Goal: Task Accomplishment & Management: Use online tool/utility

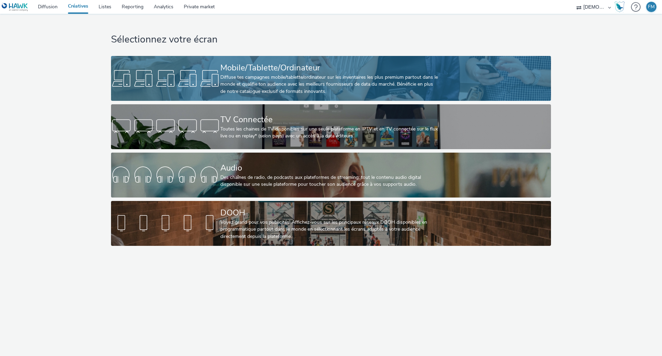
click at [257, 71] on div "Mobile/Tablette/Ordinateur" at bounding box center [329, 68] width 219 height 12
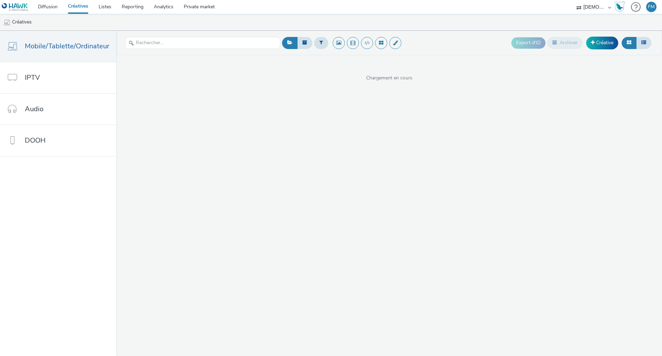
click at [320, 19] on ul "Créatives" at bounding box center [331, 22] width 662 height 17
click at [320, 43] on icon at bounding box center [322, 42] width 4 height 5
click at [352, 45] on div at bounding box center [356, 45] width 49 height 8
type input "multipo"
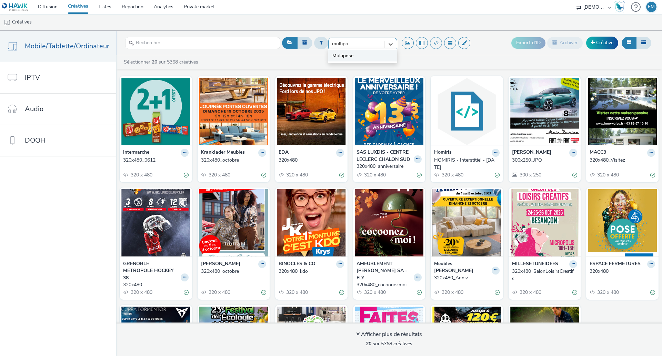
click at [370, 55] on li "Multipose" at bounding box center [362, 55] width 69 height 11
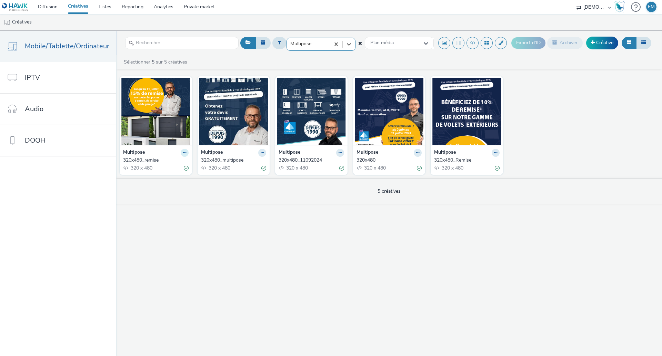
click at [183, 153] on icon at bounding box center [184, 152] width 3 height 4
click at [171, 177] on link "Dupliquer" at bounding box center [163, 178] width 52 height 14
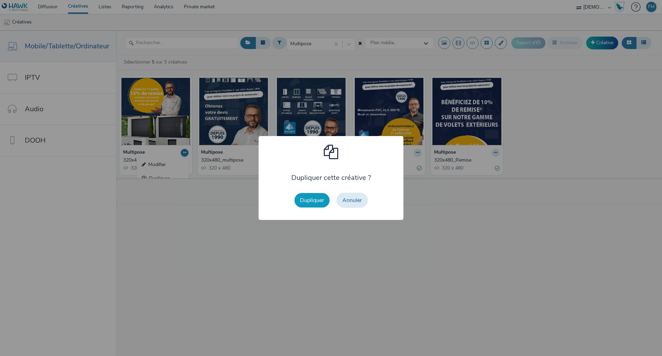
click at [315, 200] on button "Dupliquer" at bounding box center [312, 200] width 35 height 14
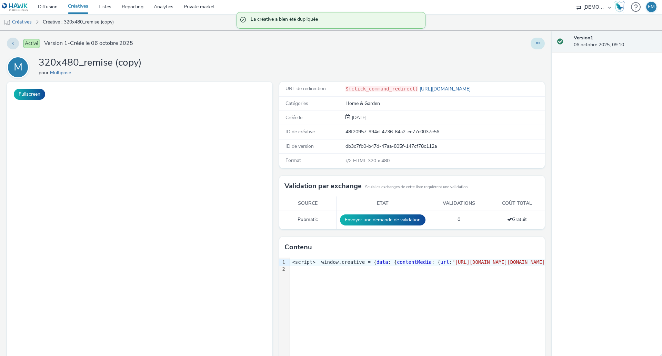
click at [535, 43] on button at bounding box center [538, 44] width 14 height 12
click at [522, 60] on link "Modifier" at bounding box center [519, 57] width 52 height 14
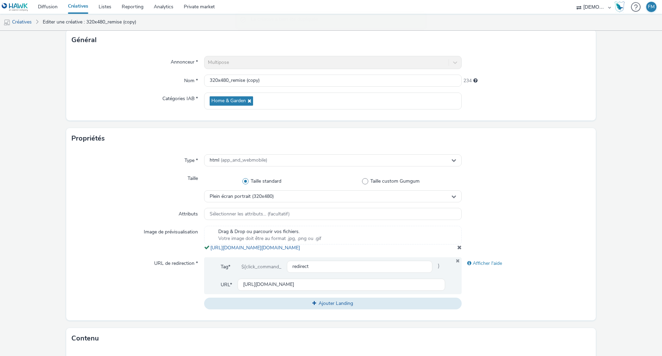
scroll to position [138, 0]
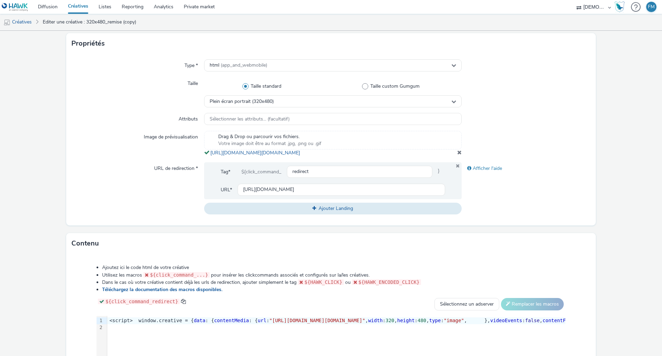
click at [458, 155] on span at bounding box center [460, 152] width 4 height 6
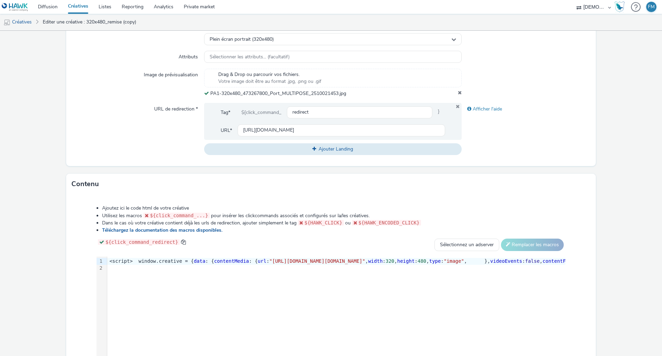
scroll to position [250, 0]
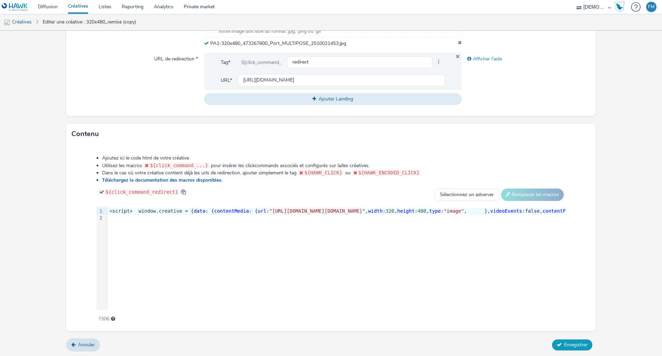
click at [574, 342] on span "Enregistrer" at bounding box center [575, 344] width 23 height 7
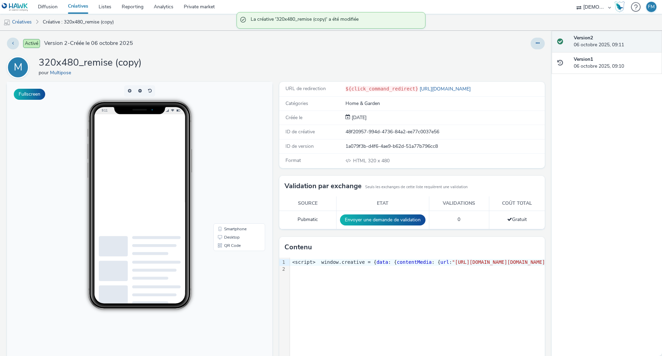
click at [542, 40] on div "Activé Version 2 - Créée le 06 octobre 2025 M 320x480_remise (copy) pour Multip…" at bounding box center [276, 193] width 552 height 325
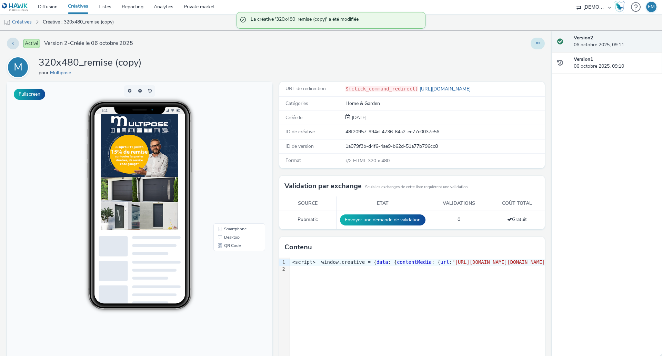
click at [540, 42] on button at bounding box center [538, 44] width 14 height 12
click at [521, 60] on link "Modifier" at bounding box center [519, 57] width 52 height 14
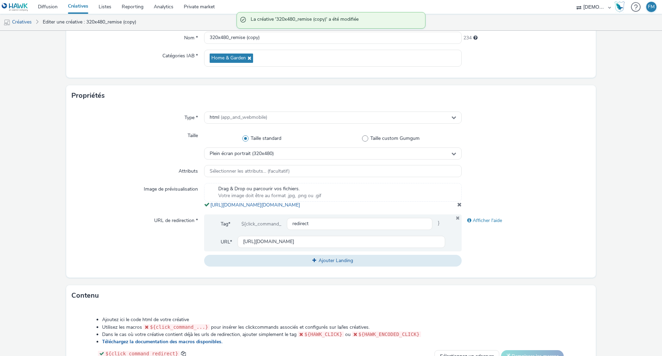
scroll to position [173, 0]
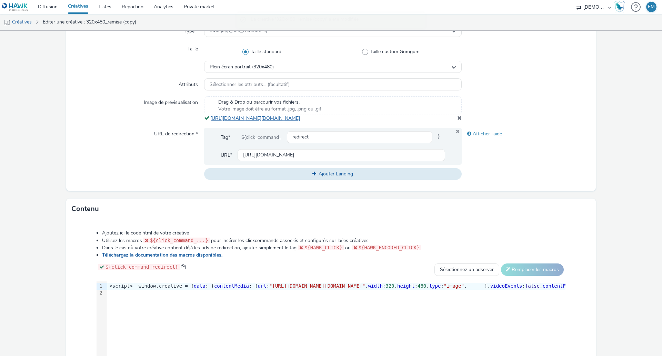
click at [287, 121] on link "[URL][DOMAIN_NAME][DOMAIN_NAME]" at bounding box center [256, 118] width 92 height 7
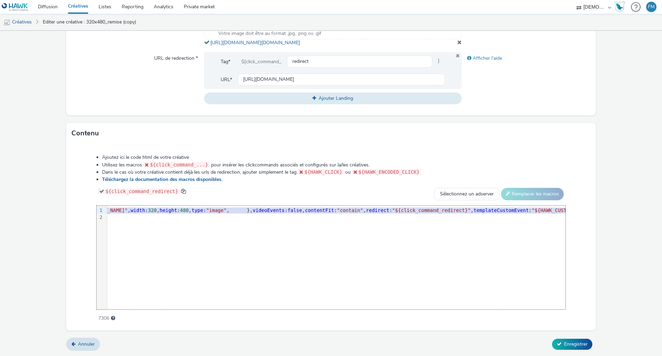
scroll to position [0, 250]
drag, startPoint x: 330, startPoint y: 210, endPoint x: 502, endPoint y: 214, distance: 172.6
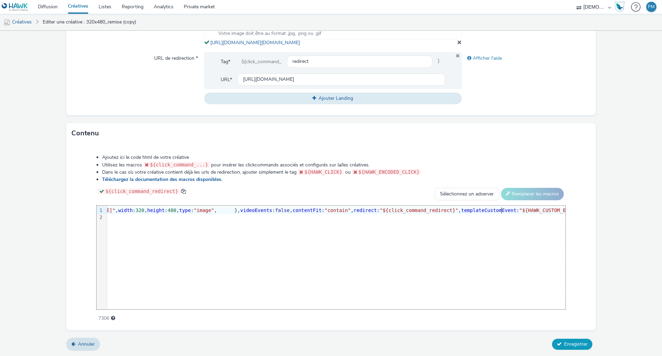
click at [578, 345] on span "Enregistrer" at bounding box center [575, 344] width 23 height 7
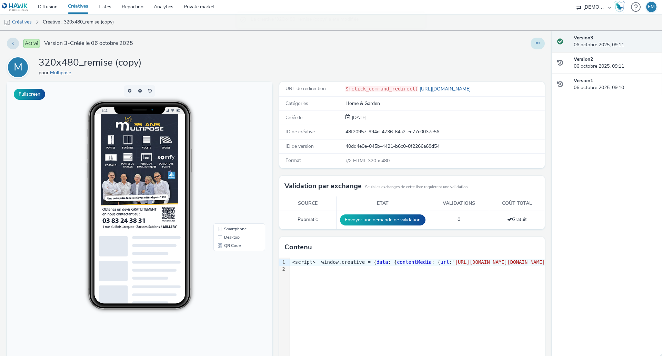
click at [539, 43] on button at bounding box center [538, 44] width 14 height 12
click at [523, 57] on link "Modifier" at bounding box center [519, 57] width 52 height 14
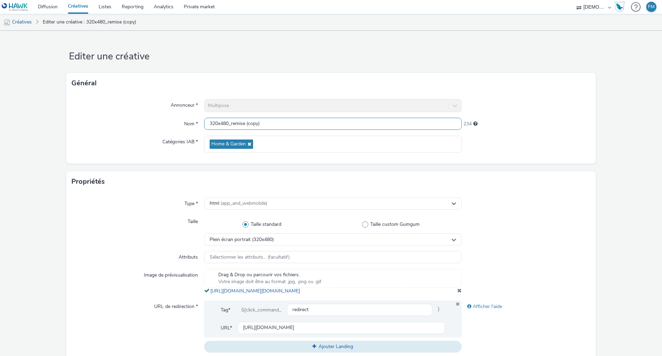
drag, startPoint x: 288, startPoint y: 118, endPoint x: 228, endPoint y: 123, distance: 60.6
click at [228, 123] on input "320x480_remise (copy)" at bounding box center [333, 124] width 258 height 12
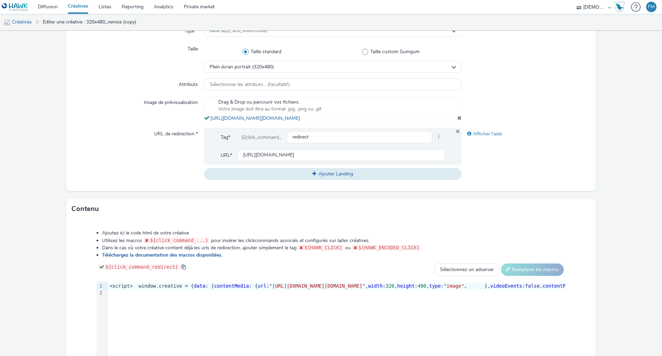
scroll to position [254, 0]
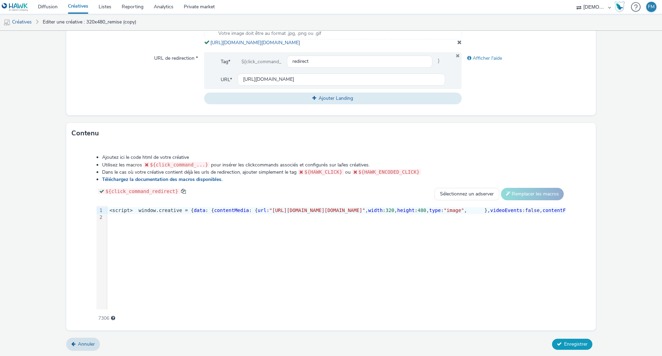
type input "320x480"
click at [574, 348] on button "Enregistrer" at bounding box center [572, 343] width 40 height 11
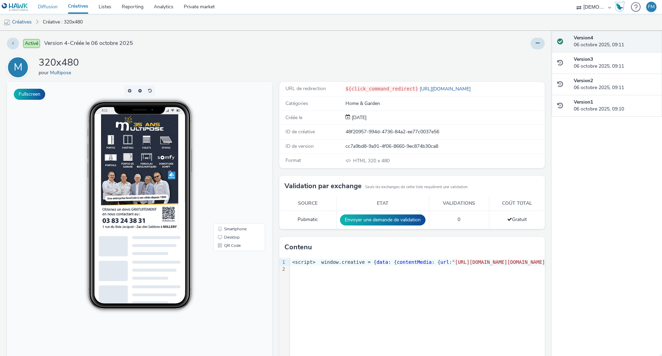
click at [51, 6] on link "Diffusion" at bounding box center [48, 7] width 30 height 14
